Goal: Task Accomplishment & Management: Use online tool/utility

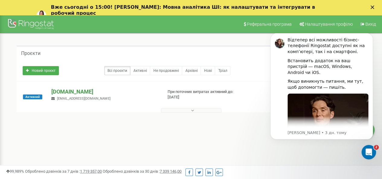
click at [72, 93] on p "[DOMAIN_NAME]" at bounding box center [104, 92] width 106 height 8
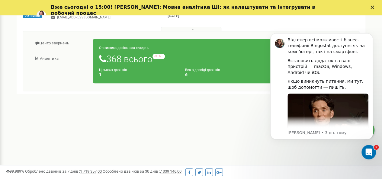
scroll to position [91, 0]
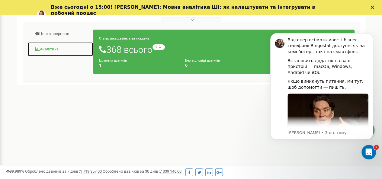
click at [49, 49] on link "Аналiтика" at bounding box center [61, 49] width 66 height 15
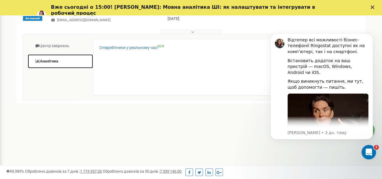
scroll to position [60, 0]
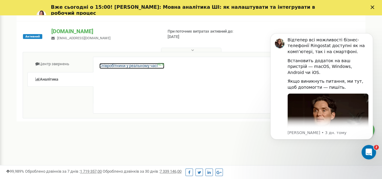
click at [133, 65] on link "Співробітники у реальному часі NEW" at bounding box center [131, 66] width 65 height 6
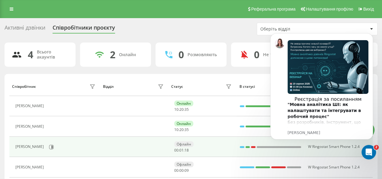
click at [32, 147] on div "Yuliya Kamienieva" at bounding box center [30, 147] width 30 height 4
click at [53, 148] on icon at bounding box center [51, 147] width 5 height 5
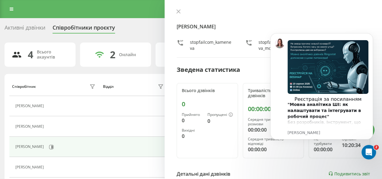
drag, startPoint x: 214, startPoint y: 13, endPoint x: 167, endPoint y: 17, distance: 47.7
click at [167, 17] on div "Yuliya Kamienieva stopfailcom_kameneva stopfailcom_kameneva_mob Зведена статист…" at bounding box center [274, 89] width 218 height 179
click at [293, 37] on div "Реєстрація за посиланням "Мовна аналітика ШІ: як налаштувати та інтегрувати в р…" at bounding box center [322, 86] width 103 height 106
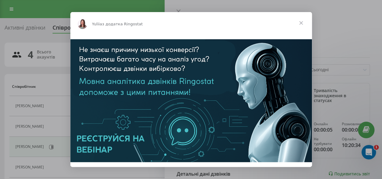
click at [301, 24] on span "Закрити" at bounding box center [302, 23] width 22 height 22
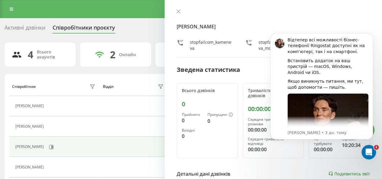
click at [259, 63] on div "Yuliya Kamienieva stopfailcom_kameneva stopfailcom_kameneva_mob Зведена статист…" at bounding box center [274, 89] width 218 height 179
click at [370, 36] on icon "Dismiss notification" at bounding box center [371, 34] width 3 height 3
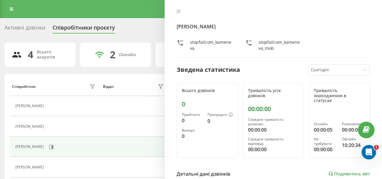
scroll to position [60, 0]
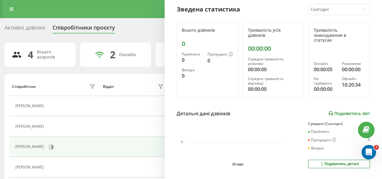
click at [340, 114] on link "Подивитись звіт" at bounding box center [350, 113] width 42 height 5
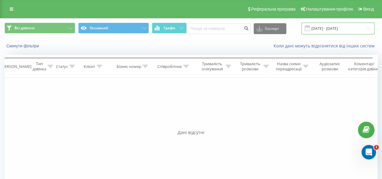
click at [363, 28] on input "[DATE] - [DATE]" at bounding box center [338, 29] width 73 height 12
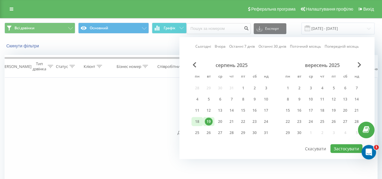
click at [197, 121] on div "18" at bounding box center [198, 122] width 8 height 8
click at [340, 147] on button "Застосувати" at bounding box center [347, 149] width 32 height 9
type input "18.08.2025 - 18.08.2025"
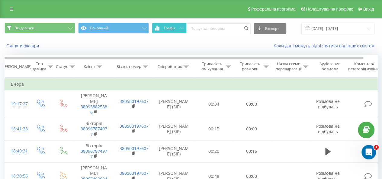
click at [179, 28] on button "Графік" at bounding box center [169, 28] width 35 height 11
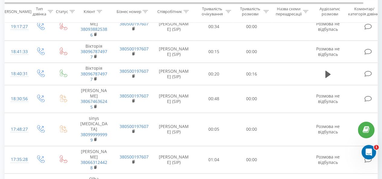
scroll to position [242, 0]
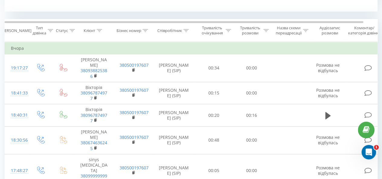
click at [266, 29] on icon at bounding box center [266, 30] width 5 height 3
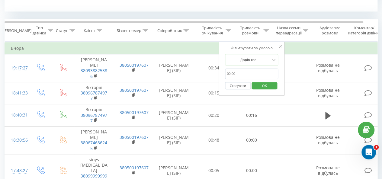
click at [229, 73] on input "text" at bounding box center [251, 74] width 53 height 11
click at [228, 73] on input "text" at bounding box center [251, 74] width 53 height 11
click at [233, 72] on input "text" at bounding box center [251, 74] width 53 height 11
click at [232, 72] on input "text" at bounding box center [251, 74] width 53 height 11
click at [234, 73] on input "text" at bounding box center [251, 74] width 53 height 11
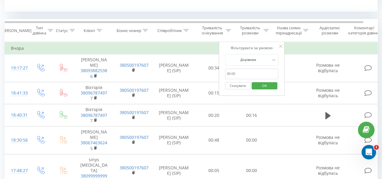
click at [239, 73] on input "text" at bounding box center [251, 74] width 53 height 11
type input "3"
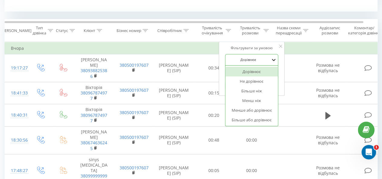
click at [275, 60] on icon at bounding box center [274, 60] width 6 height 6
click at [259, 92] on div "Більше ніж" at bounding box center [252, 91] width 53 height 10
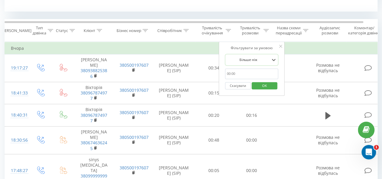
click at [242, 75] on input "text" at bounding box center [251, 74] width 53 height 11
type input "30"
click at [272, 84] on span "OK" at bounding box center [264, 85] width 17 height 9
